Goal: Task Accomplishment & Management: Manage account settings

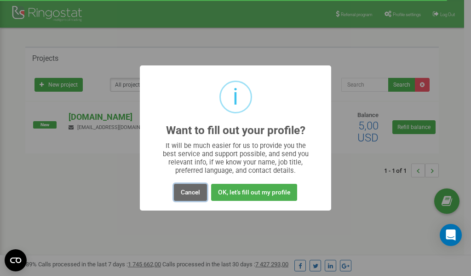
click at [193, 192] on button "Cancel" at bounding box center [190, 192] width 33 height 17
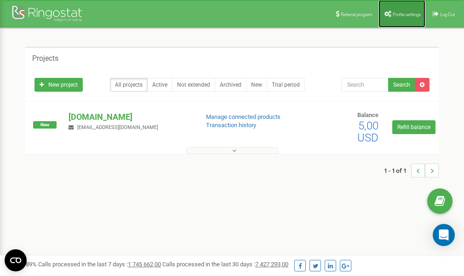
click at [404, 13] on span "Profile settings" at bounding box center [407, 14] width 28 height 5
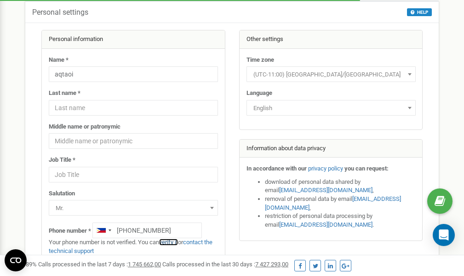
click at [176, 243] on link "verify it" at bounding box center [168, 241] width 19 height 7
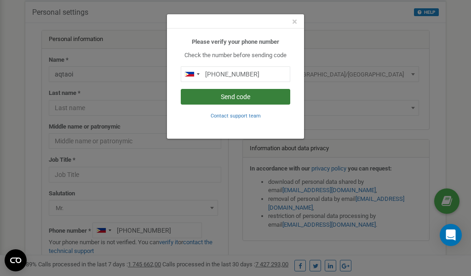
click at [235, 97] on button "Send code" at bounding box center [236, 97] width 110 height 16
